Goal: Task Accomplishment & Management: Use online tool/utility

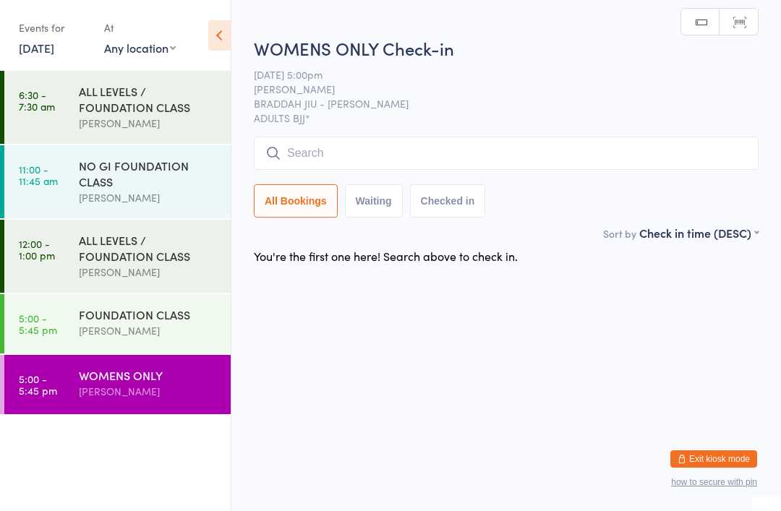
click at [292, 149] on input "search" at bounding box center [506, 153] width 505 height 33
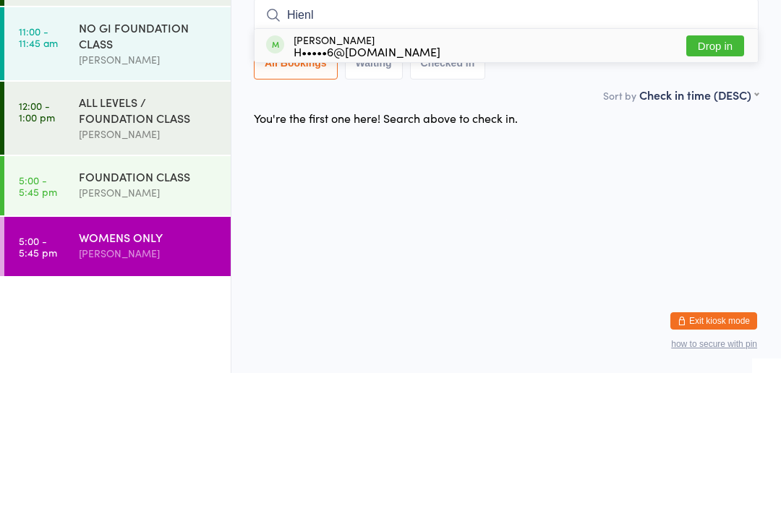
type input "Hienl"
click at [309, 184] on div "H•••••6@[DOMAIN_NAME]" at bounding box center [367, 190] width 147 height 12
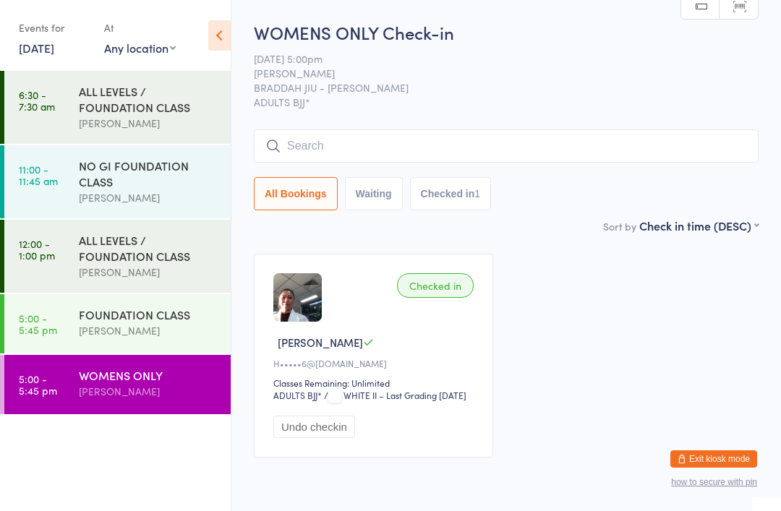
click at [182, 307] on div "FOUNDATION CLASS [PERSON_NAME]" at bounding box center [155, 322] width 152 height 57
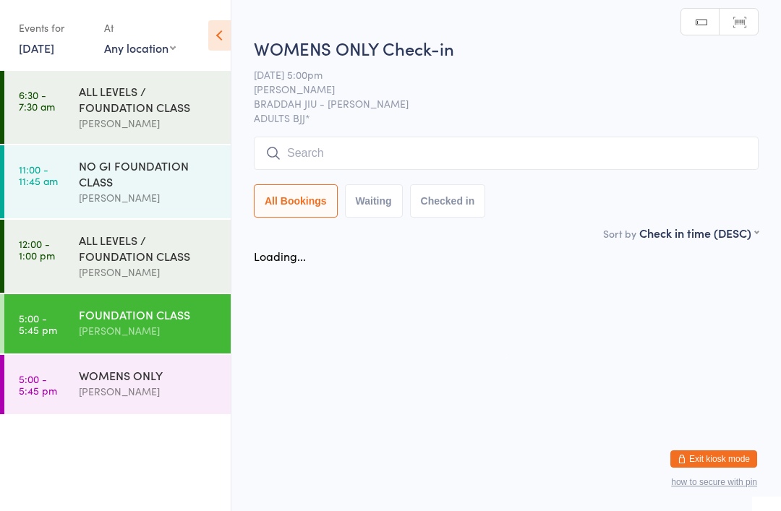
click at [183, 320] on div "FOUNDATION CLASS" at bounding box center [149, 315] width 140 height 16
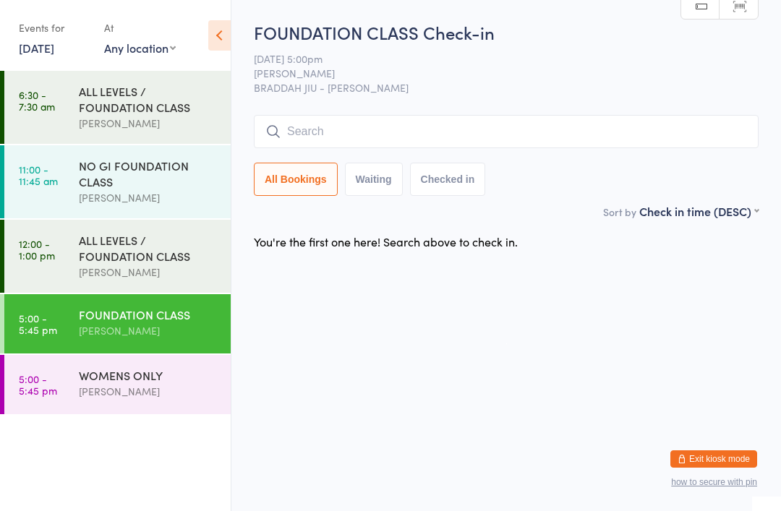
click at [499, 135] on input "search" at bounding box center [506, 131] width 505 height 33
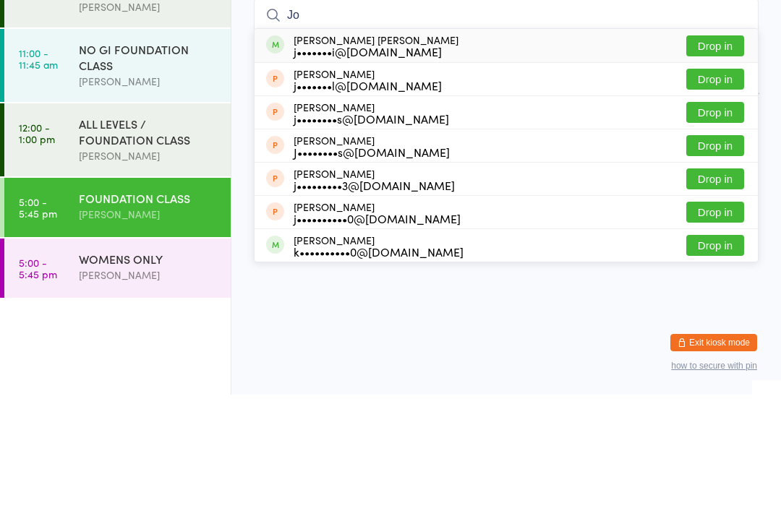
type input "Jo"
click at [716, 152] on button "Drop in" at bounding box center [715, 162] width 58 height 21
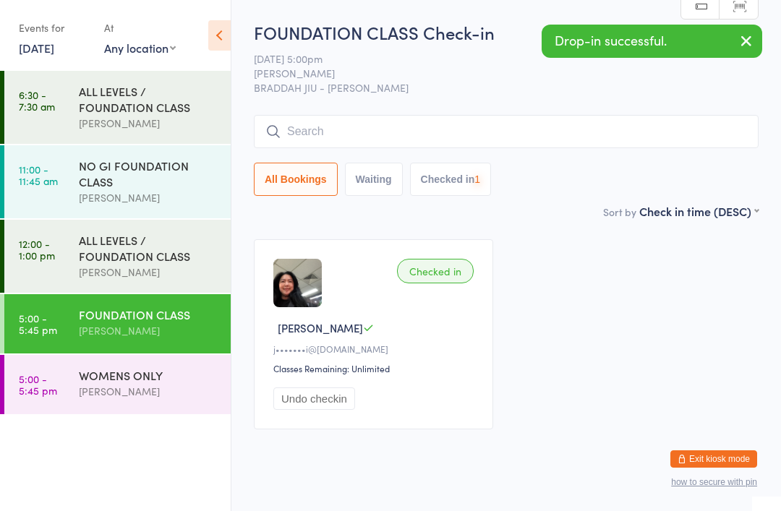
click at [134, 399] on div "[PERSON_NAME]" at bounding box center [149, 391] width 140 height 17
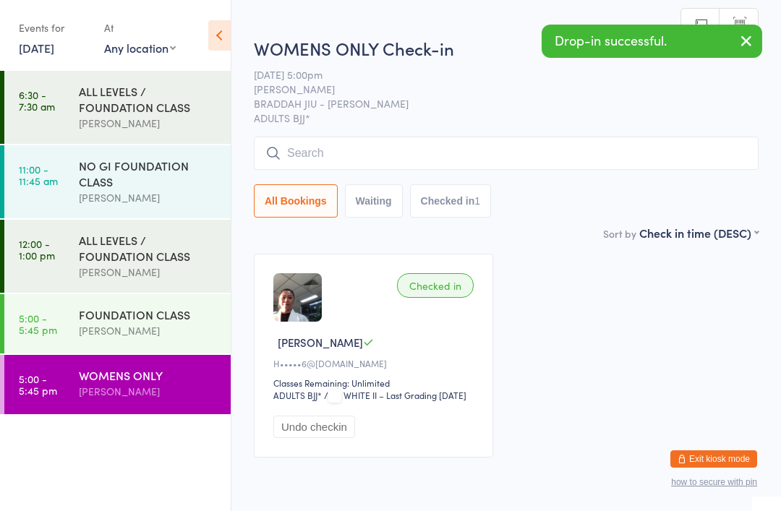
click at [409, 113] on span "ADULTS BJJ*" at bounding box center [506, 118] width 505 height 14
click at [398, 159] on input "search" at bounding box center [506, 153] width 505 height 33
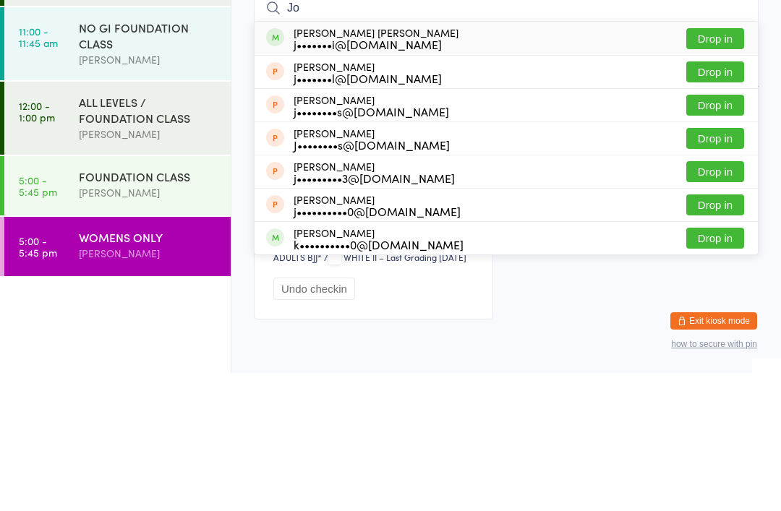
type input "Jo"
click at [724, 166] on button "Drop in" at bounding box center [715, 176] width 58 height 21
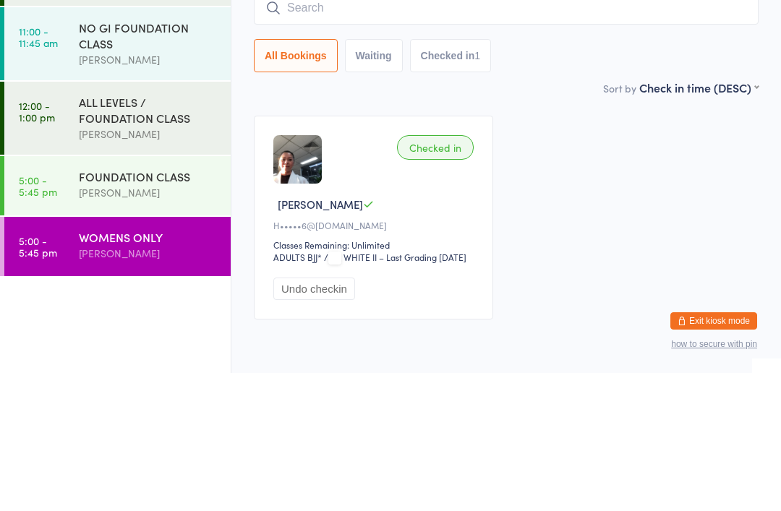
scroll to position [75, 0]
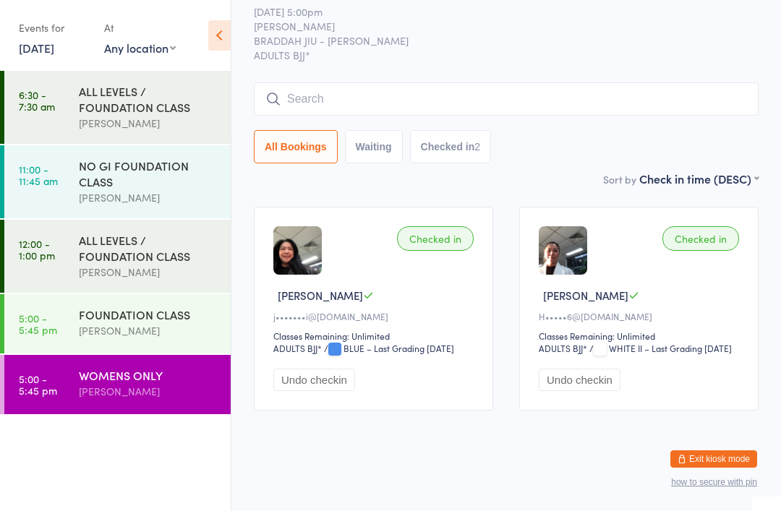
click at [328, 82] on input "search" at bounding box center [506, 98] width 505 height 33
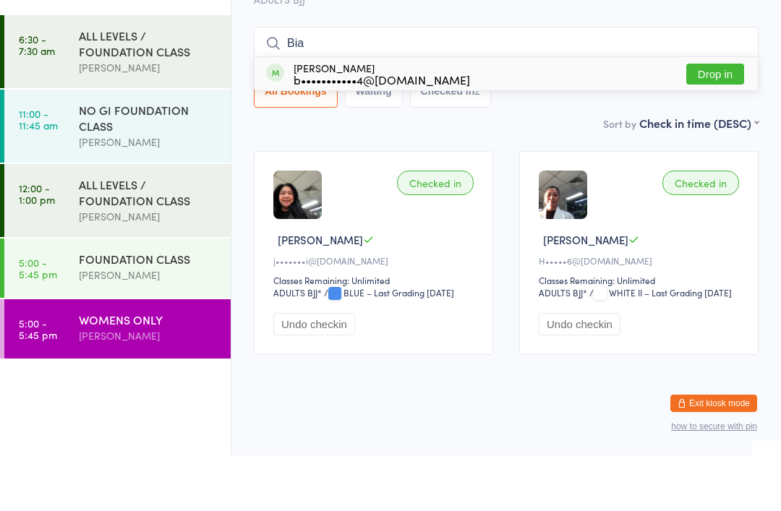
type input "Bia"
click at [714, 119] on button "Drop in" at bounding box center [715, 129] width 58 height 21
